Goal: Information Seeking & Learning: Check status

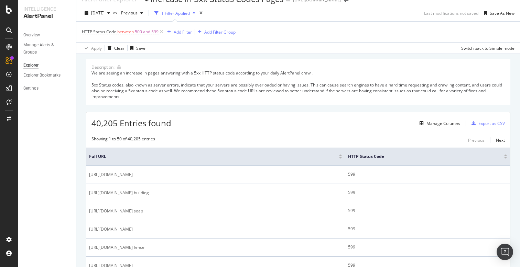
scroll to position [10, 0]
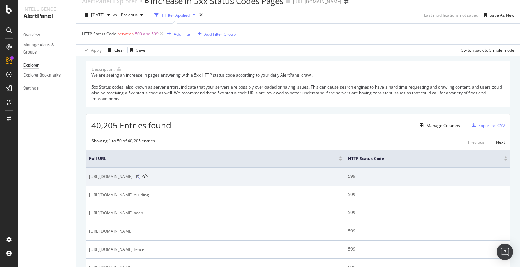
click at [140, 177] on icon at bounding box center [137, 177] width 4 height 4
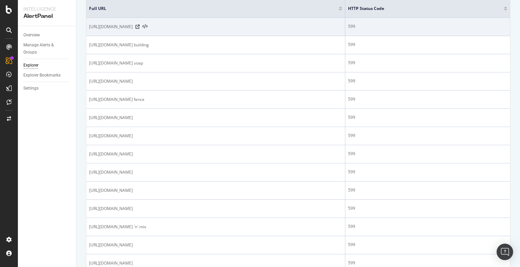
scroll to position [0, 0]
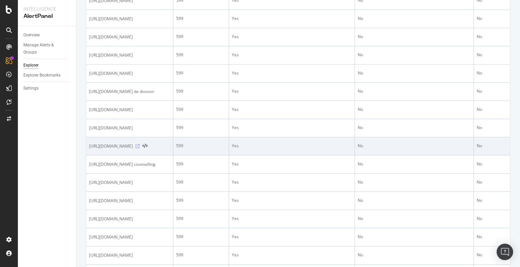
scroll to position [403, 0]
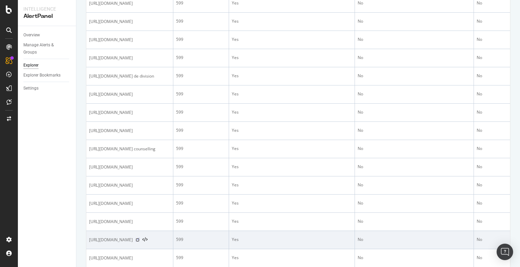
click at [140, 241] on icon at bounding box center [137, 240] width 4 height 4
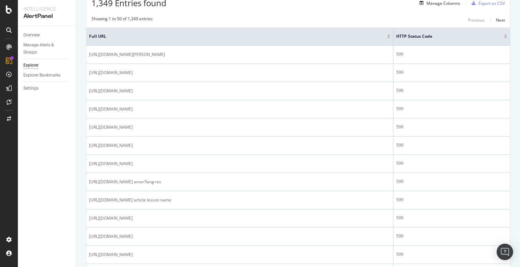
scroll to position [140, 0]
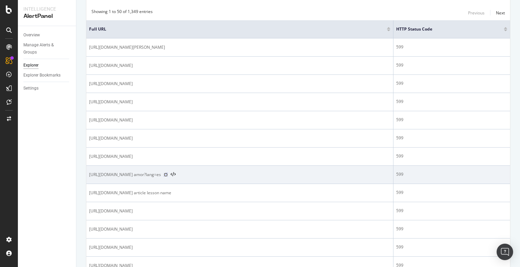
click at [168, 175] on icon at bounding box center [166, 175] width 4 height 4
